Goal: Navigation & Orientation: Understand site structure

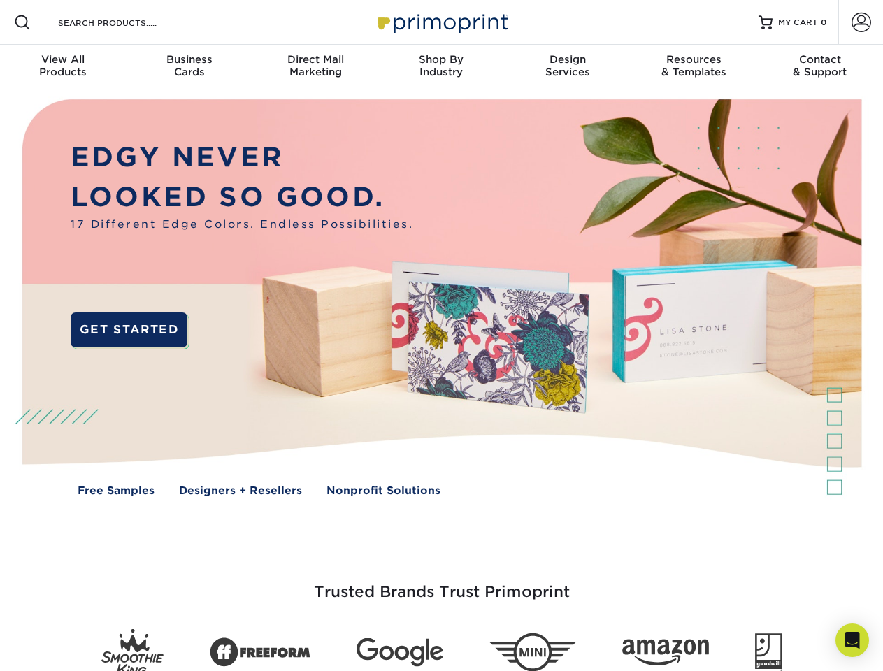
click at [441, 336] on img at bounding box center [441, 307] width 874 height 437
click at [22, 22] on span at bounding box center [22, 22] width 17 height 17
click at [861, 22] on span at bounding box center [862, 23] width 20 height 20
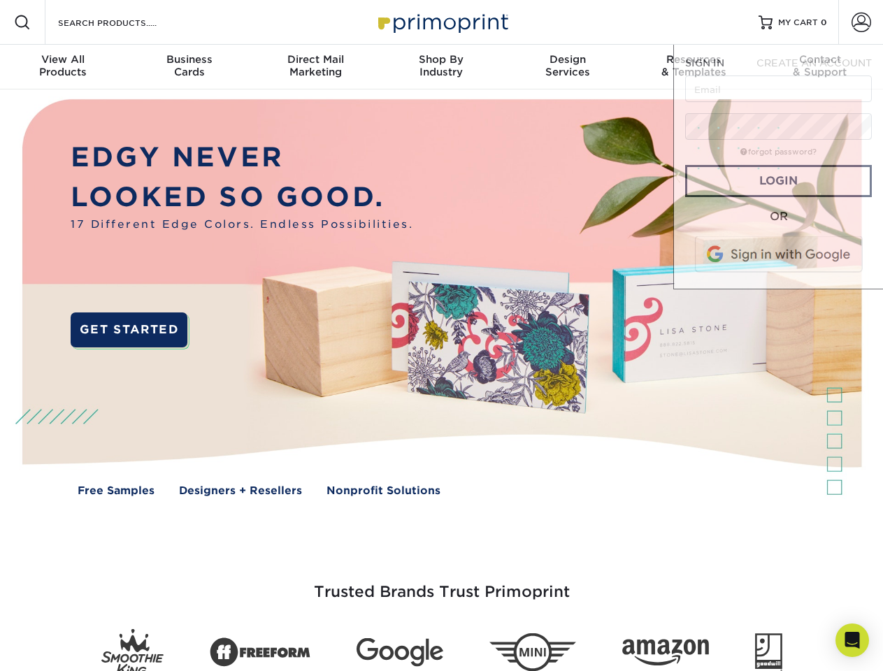
click at [63, 67] on div "View All Products" at bounding box center [63, 65] width 126 height 25
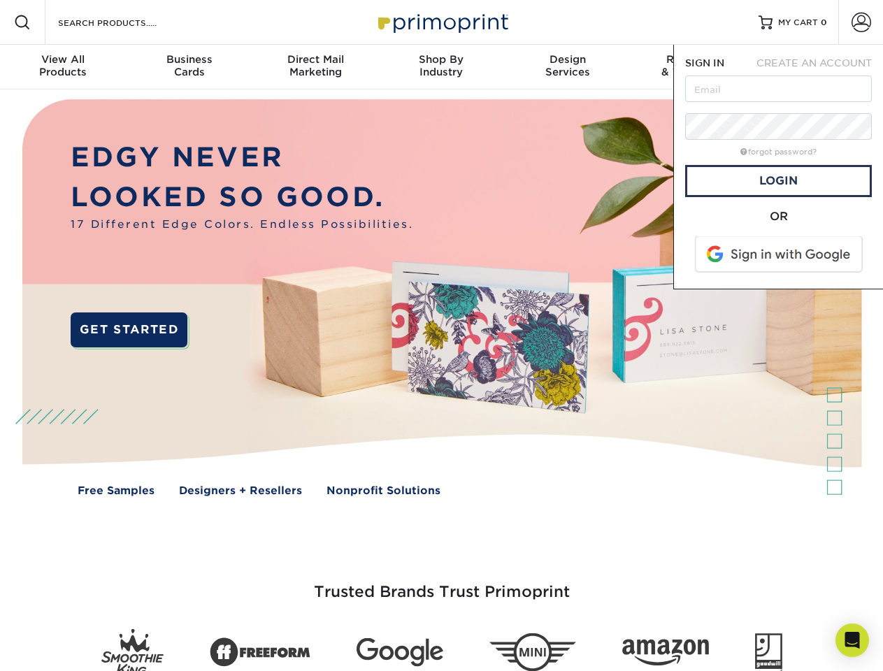
click at [189, 67] on div "Business Cards" at bounding box center [189, 65] width 126 height 25
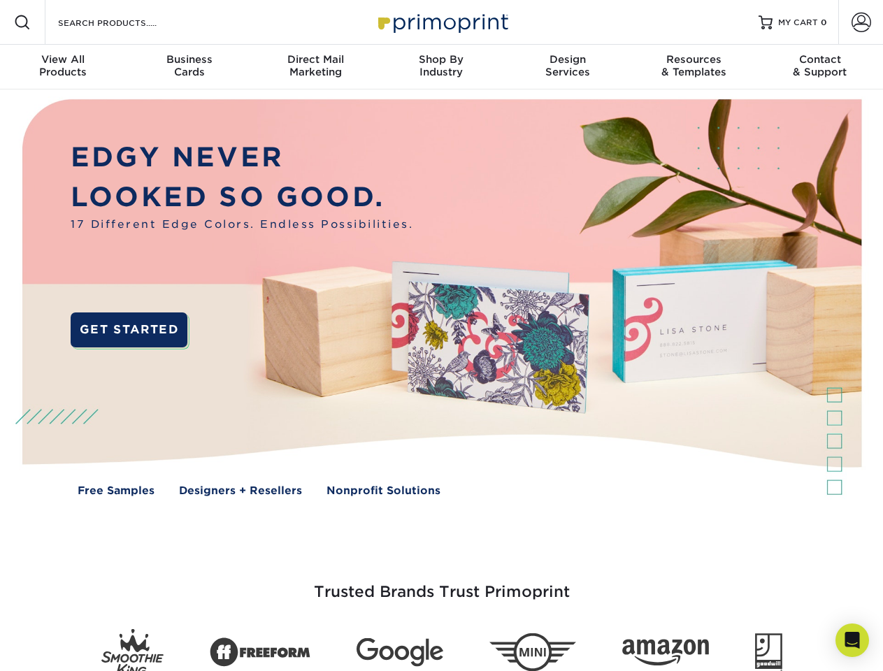
click at [315, 67] on div "Direct Mail Marketing" at bounding box center [315, 65] width 126 height 25
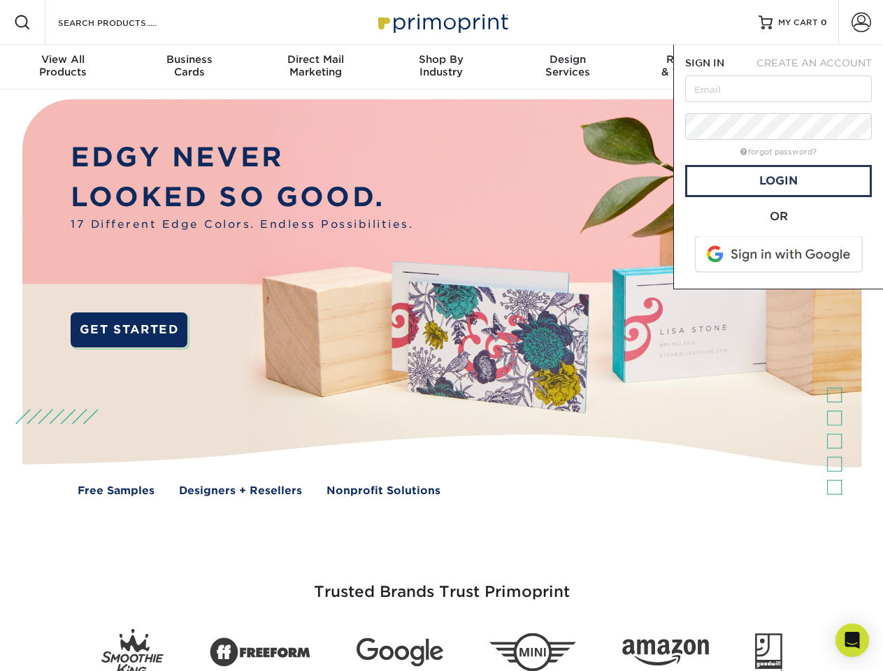
click at [441, 67] on div "Shop By Industry" at bounding box center [441, 65] width 126 height 25
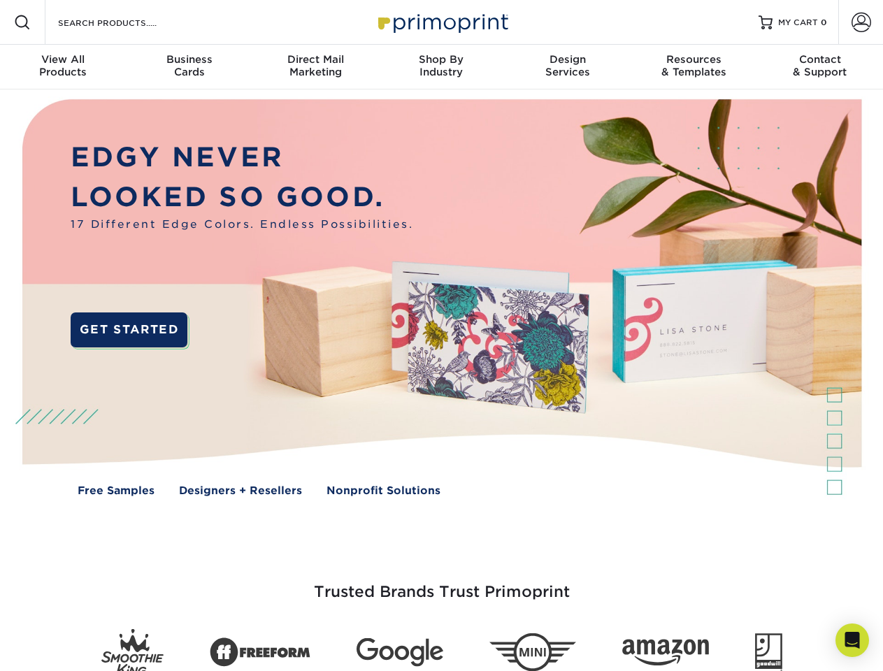
click at [568, 67] on div "Design Services" at bounding box center [568, 65] width 126 height 25
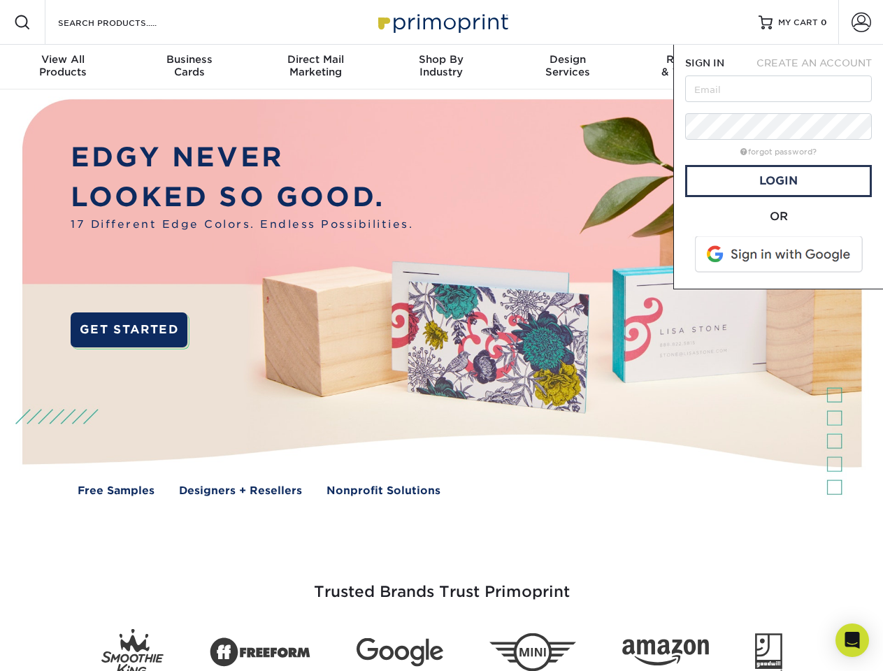
click at [694, 67] on span "SIGN IN" at bounding box center [704, 62] width 39 height 11
click at [820, 67] on div "Contact & Support" at bounding box center [820, 65] width 126 height 25
